Goal: Transaction & Acquisition: Purchase product/service

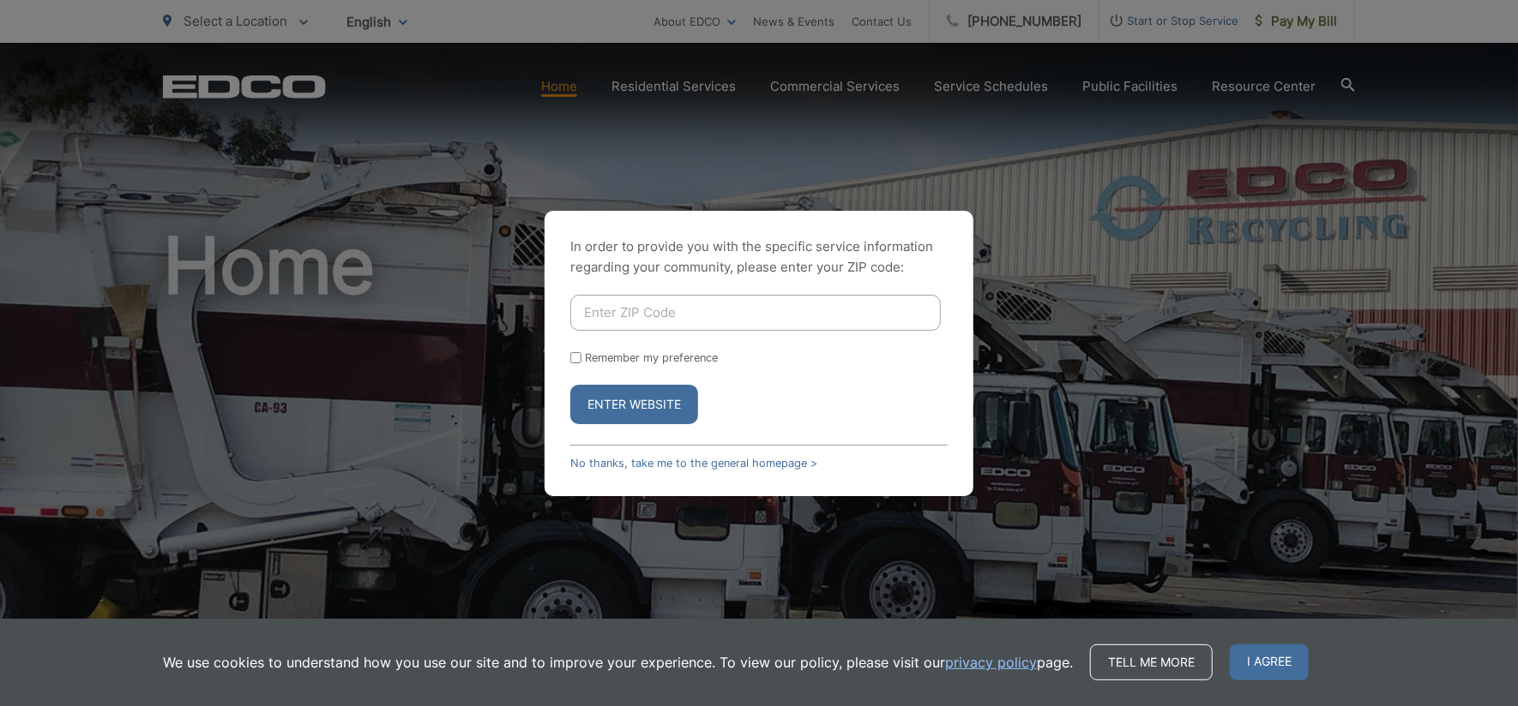
click at [654, 310] on input "Enter ZIP Code" at bounding box center [755, 313] width 370 height 36
type input "92021"
click at [661, 403] on button "Enter Website" at bounding box center [634, 404] width 128 height 39
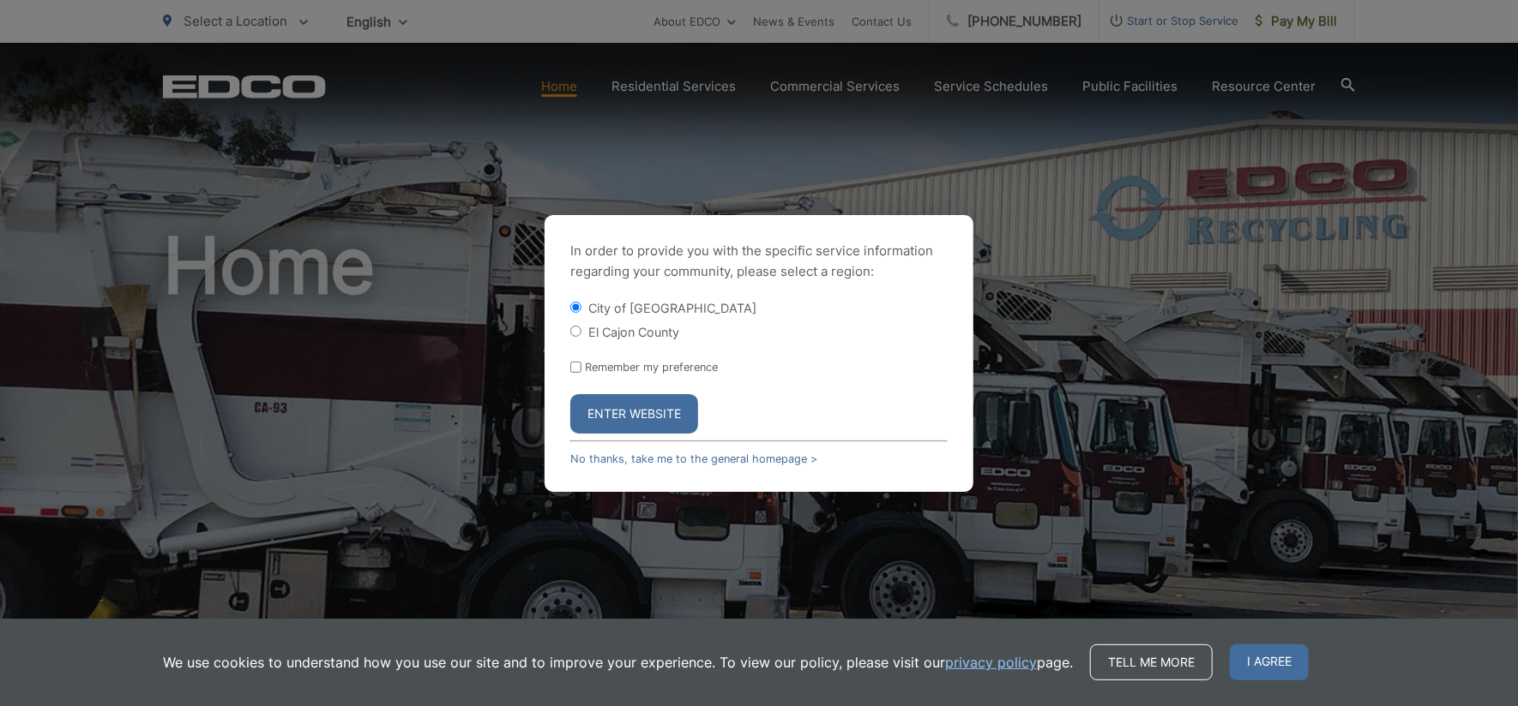
click at [652, 334] on label "El Cajon County" at bounding box center [633, 332] width 91 height 15
click at [581, 334] on input "El Cajon County" at bounding box center [575, 331] width 11 height 11
radio input "true"
click at [657, 421] on button "Enter Website" at bounding box center [634, 413] width 128 height 39
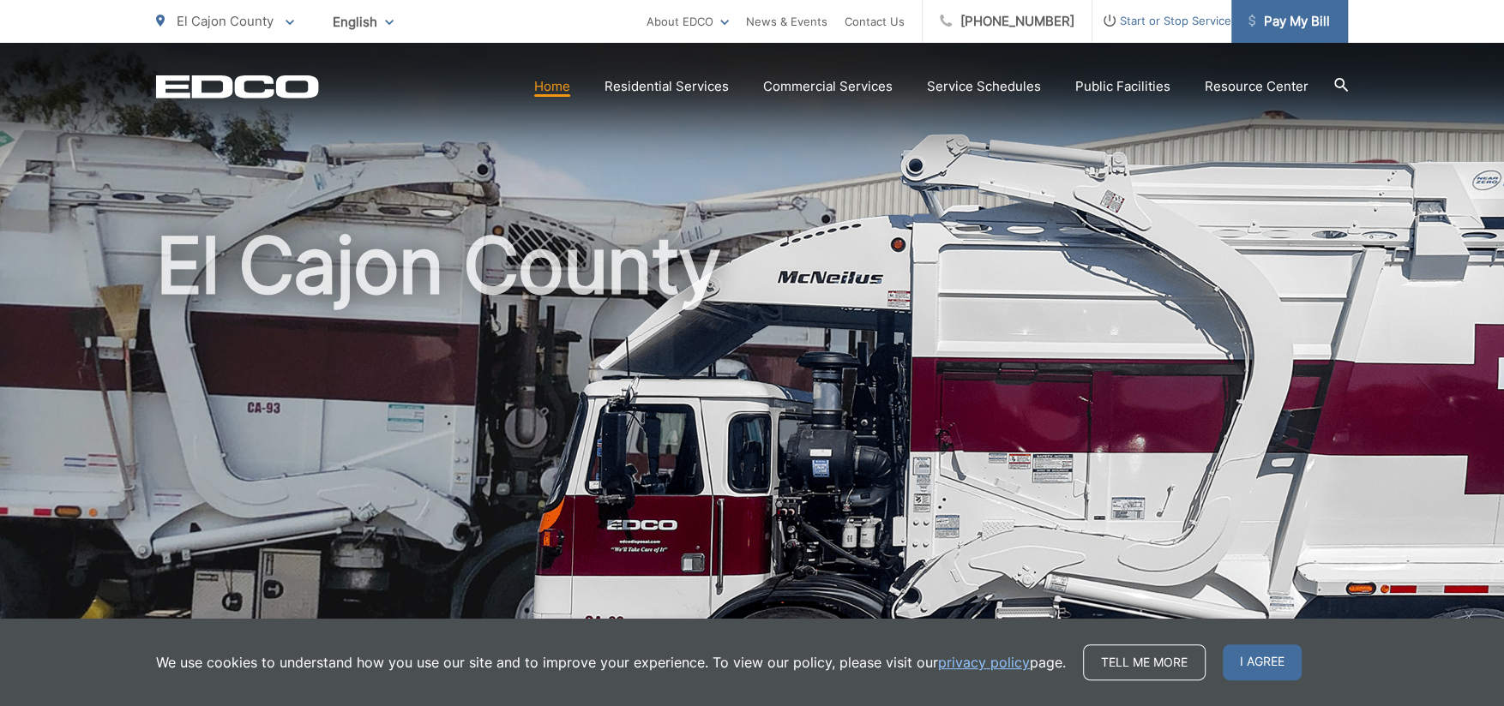
click at [1304, 35] on link "Pay My Bill" at bounding box center [1289, 21] width 117 height 43
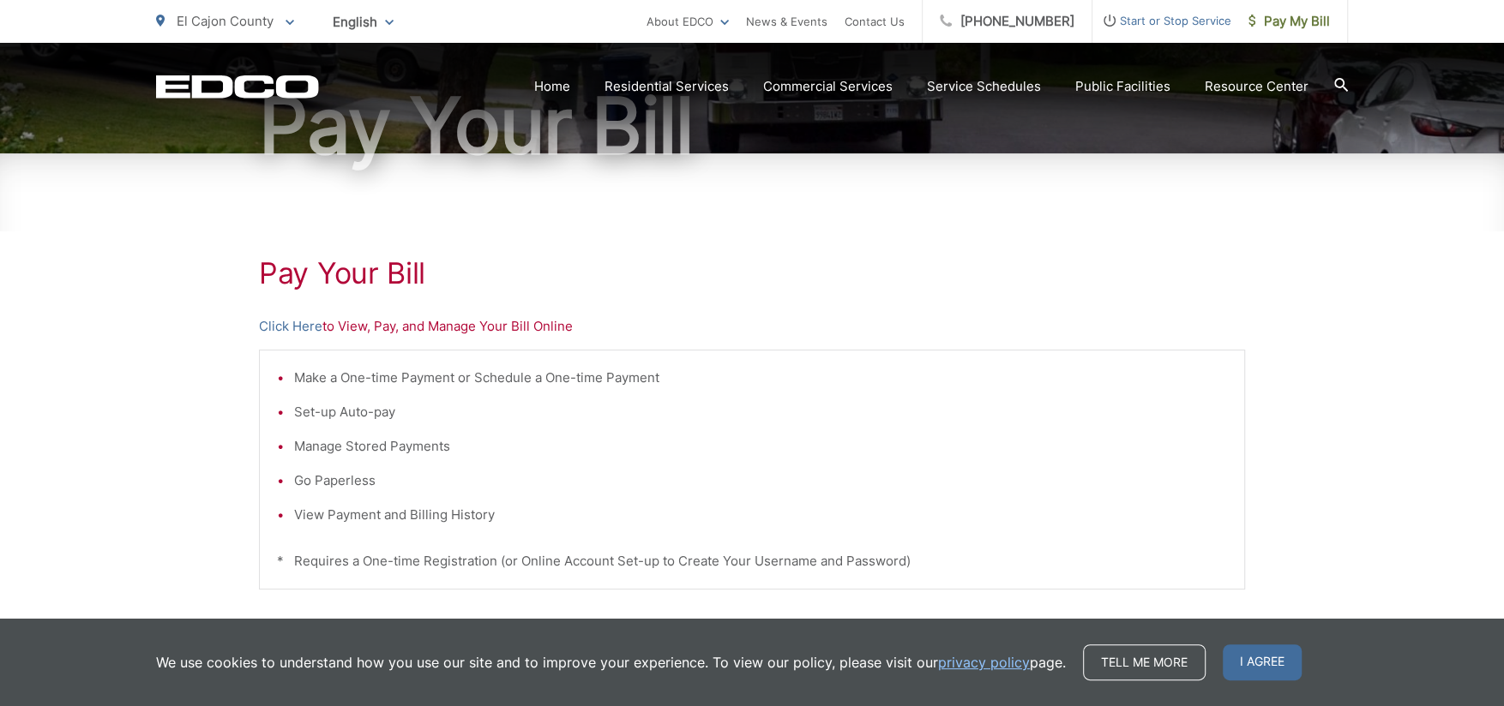
scroll to position [342, 0]
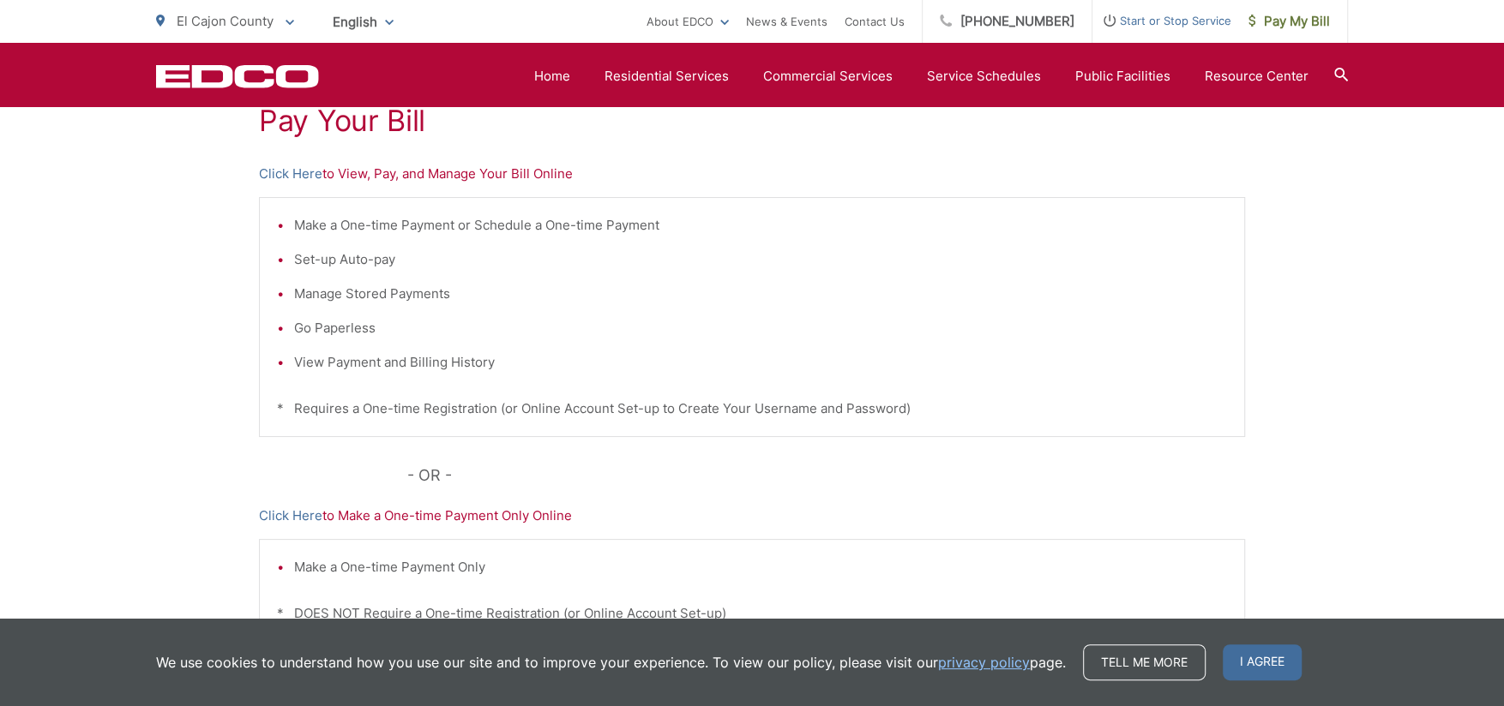
click at [482, 183] on div "Pay Your Bill Click Here to View, Pay, and Manage Your Bill Online Make a One-t…" at bounding box center [752, 386] width 986 height 770
click at [488, 172] on p "Click Here to View, Pay, and Manage Your Bill Online" at bounding box center [752, 174] width 986 height 21
click at [208, 255] on div "Pay Your Bill Click Here to View, Pay, and Manage Your Bill Online Make a One-t…" at bounding box center [752, 386] width 1504 height 770
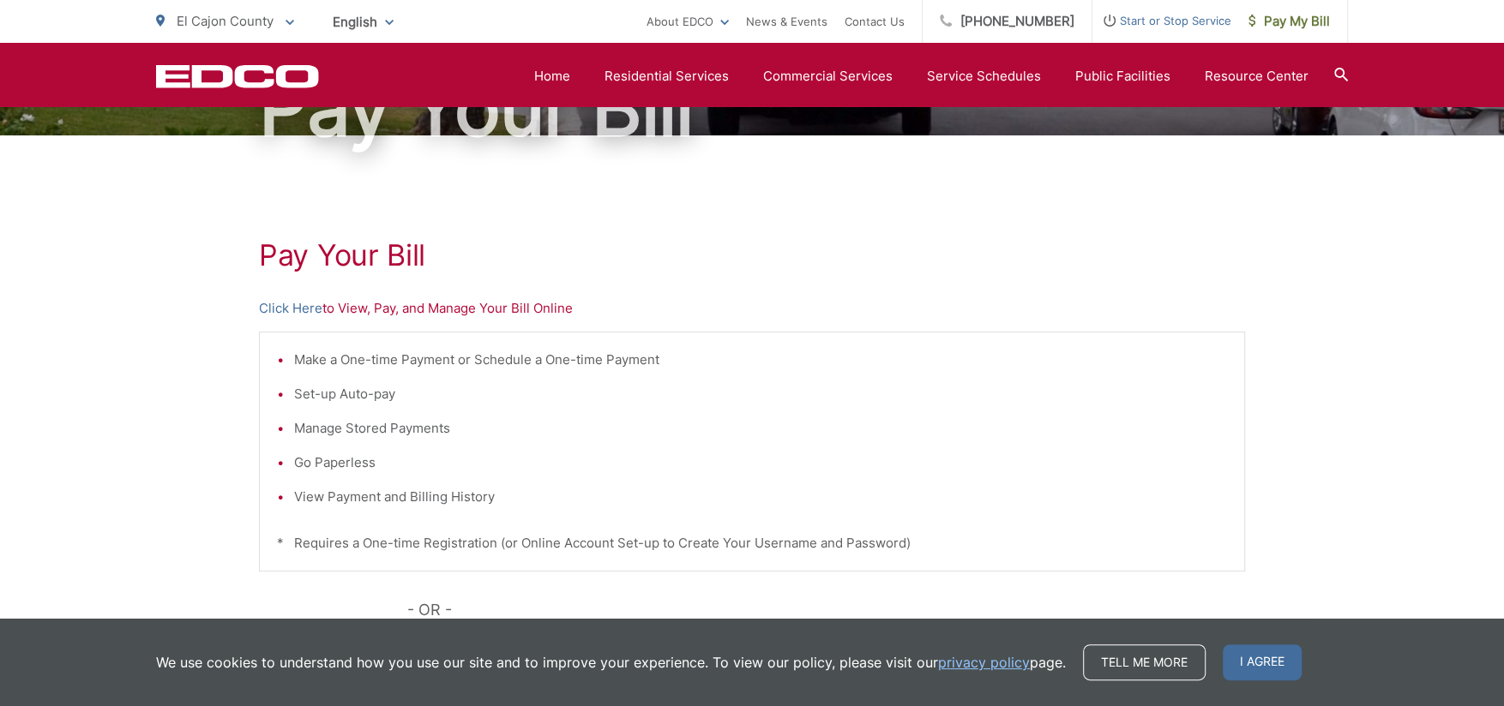
scroll to position [85, 0]
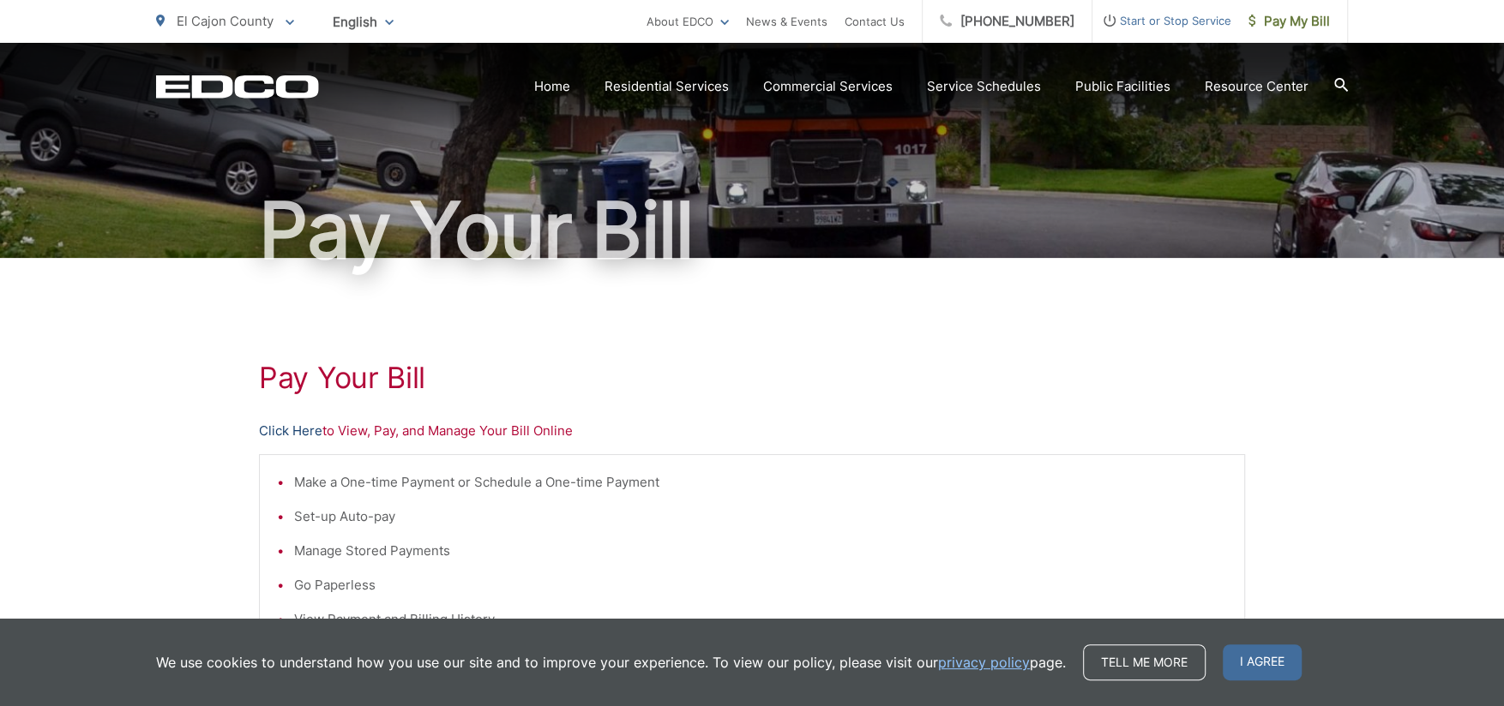
click at [298, 434] on link "Click Here" at bounding box center [290, 431] width 63 height 21
